Goal: Task Accomplishment & Management: Complete application form

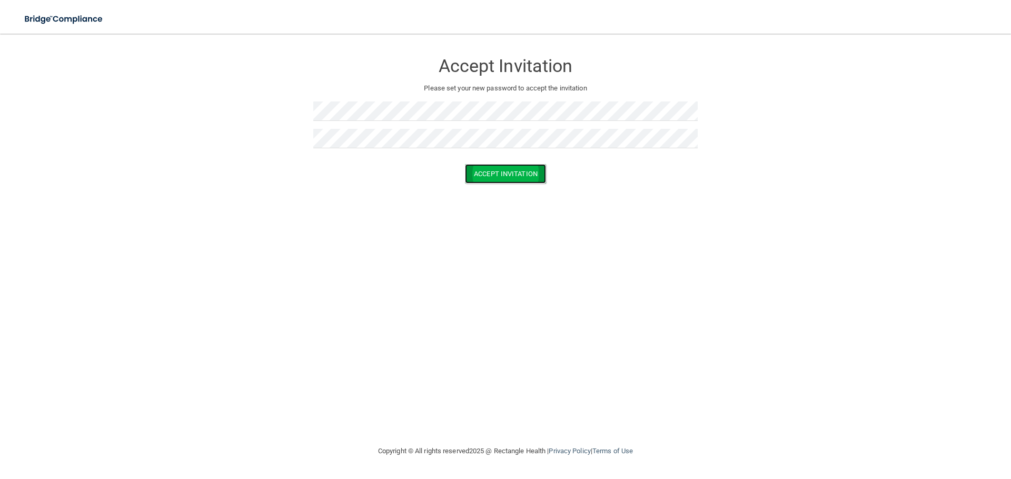
click at [488, 172] on button "Accept Invitation" at bounding box center [505, 173] width 81 height 19
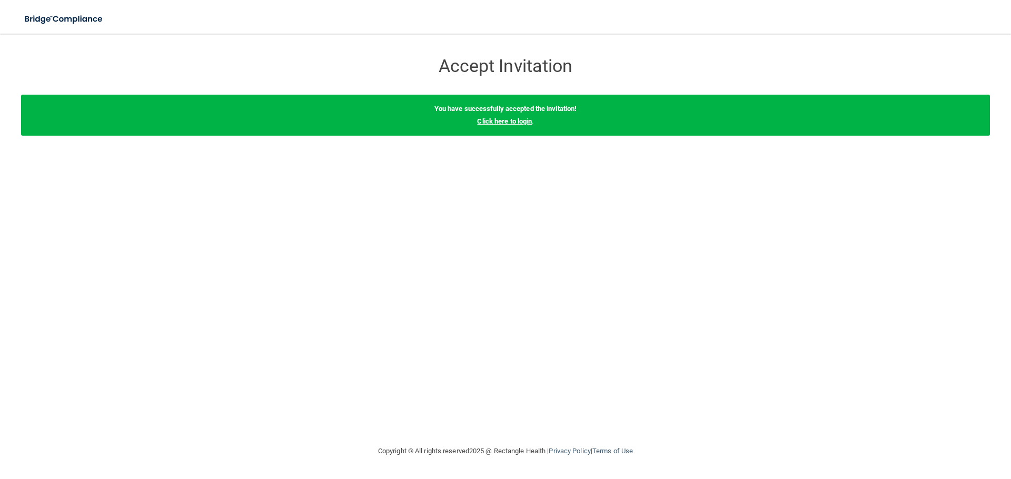
click at [493, 124] on link "Click here to login" at bounding box center [504, 121] width 55 height 8
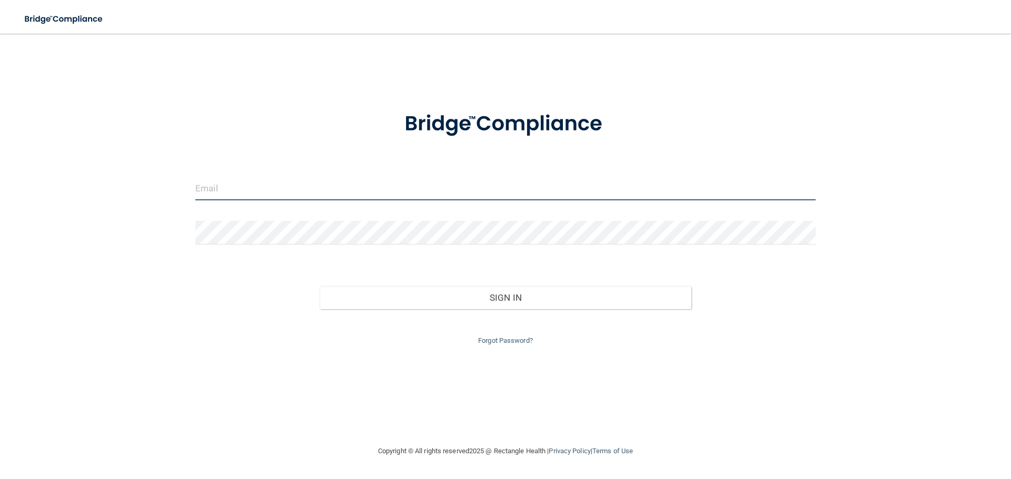
click at [246, 191] on input "email" at bounding box center [505, 189] width 620 height 24
type input "[EMAIL_ADDRESS][DOMAIN_NAME]"
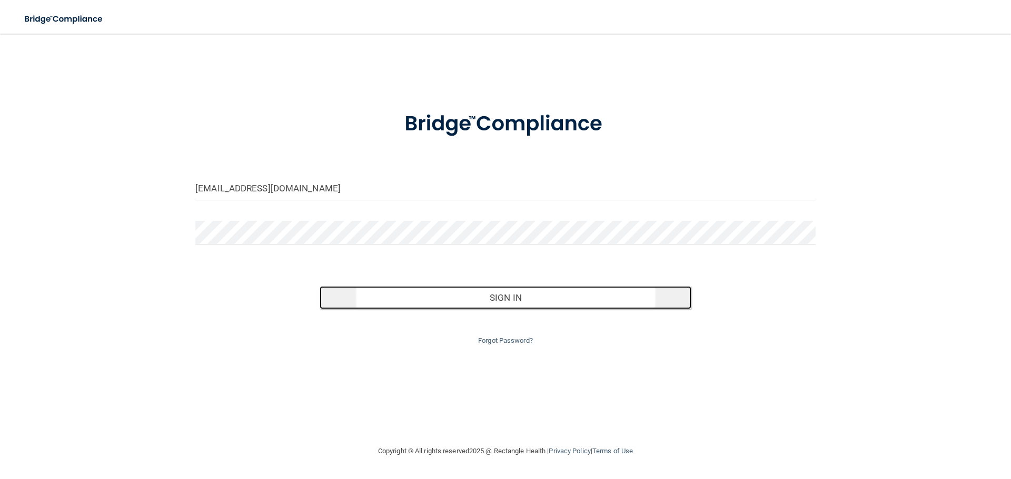
click at [416, 301] on button "Sign In" at bounding box center [505, 297] width 372 height 23
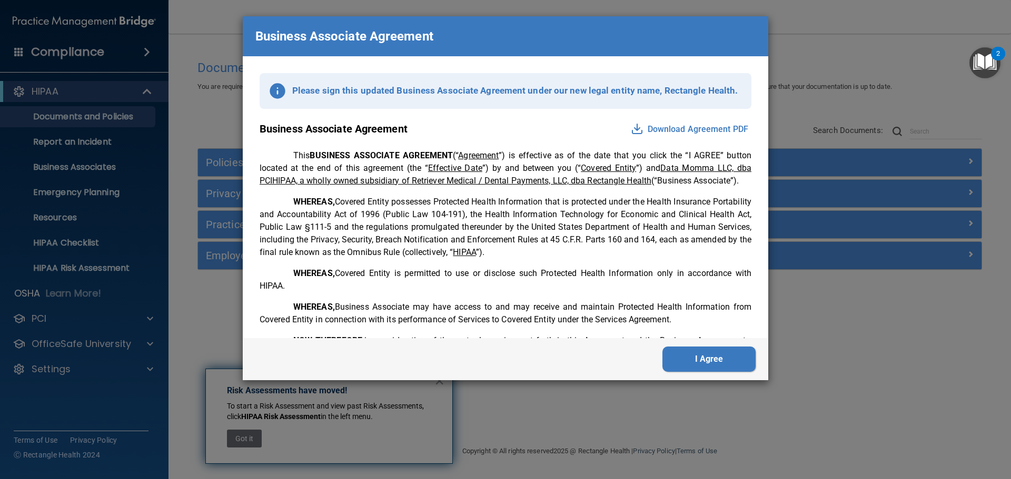
scroll to position [263, 0]
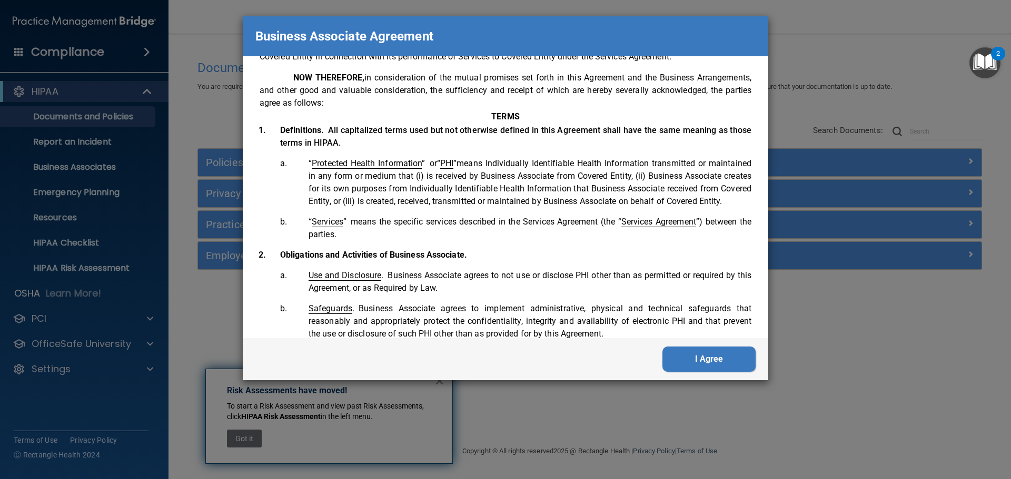
click at [707, 351] on button "I Agree" at bounding box center [708, 359] width 93 height 25
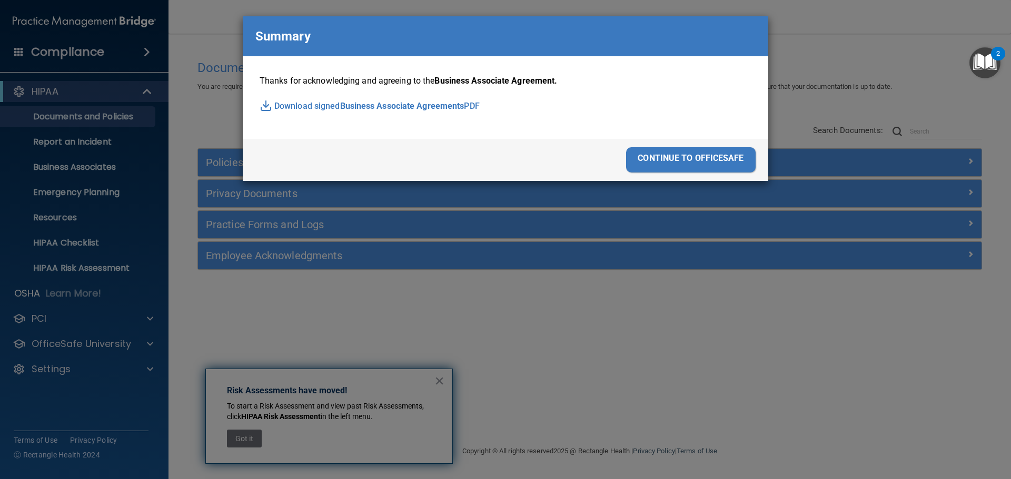
click at [697, 163] on div "continue to officesafe" at bounding box center [690, 159] width 129 height 25
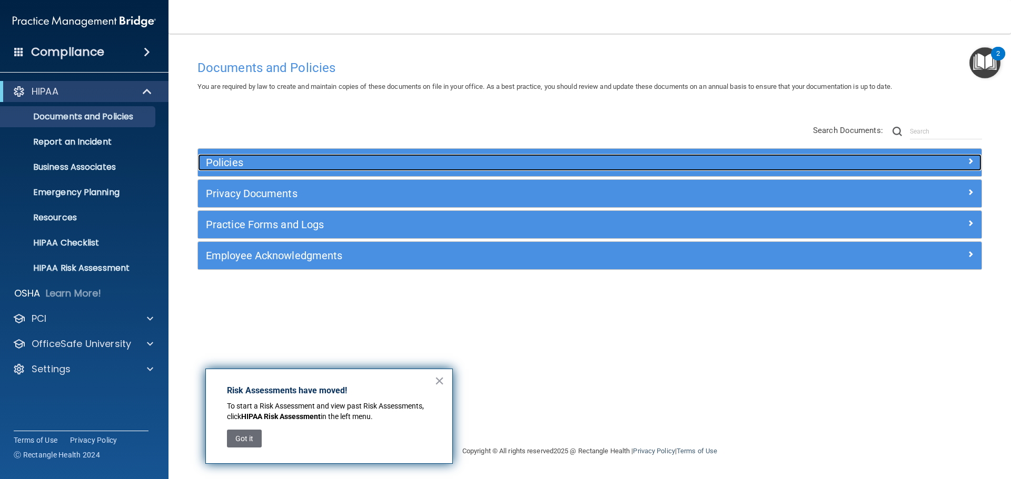
click at [964, 162] on div at bounding box center [883, 160] width 196 height 13
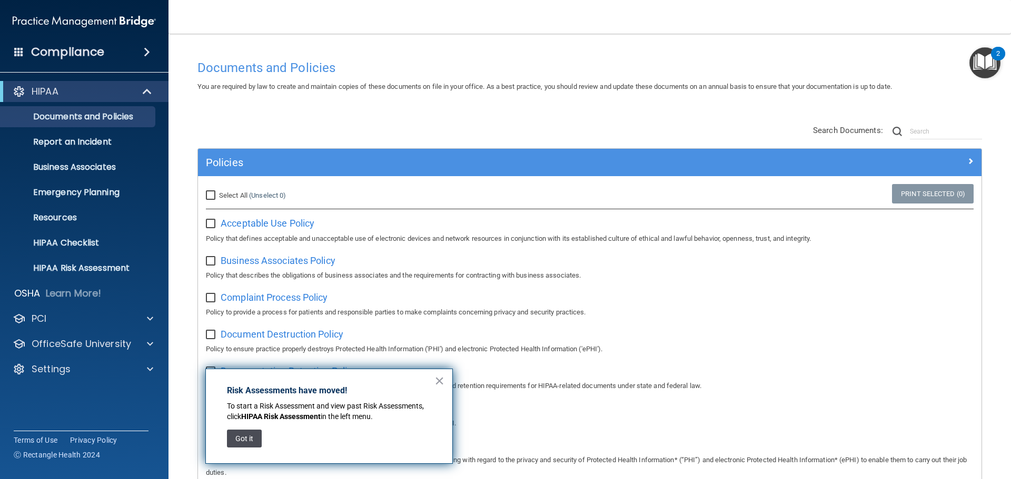
click at [244, 437] on button "Got it" at bounding box center [244, 439] width 35 height 18
